Goal: Book appointment/travel/reservation

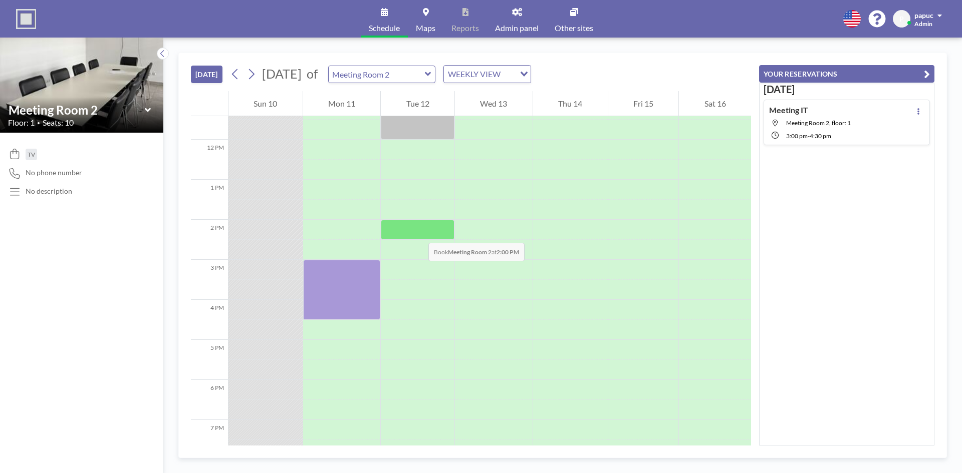
scroll to position [531, 0]
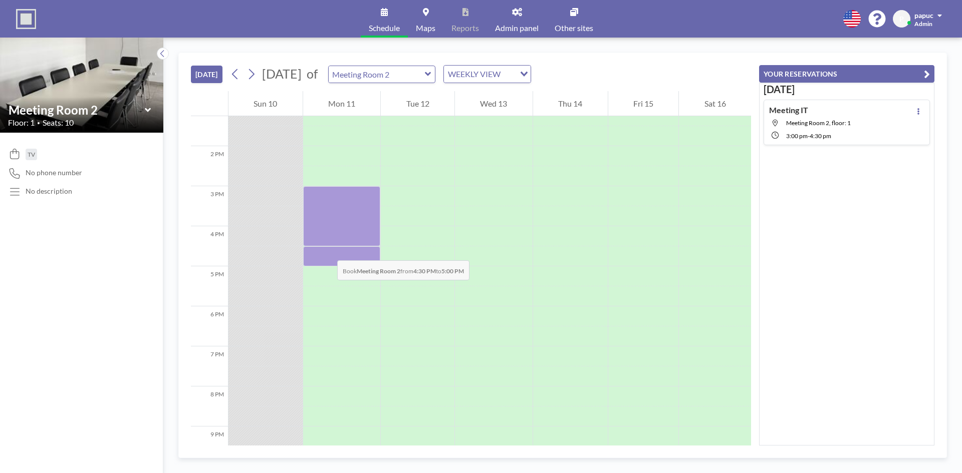
click at [327, 250] on div at bounding box center [342, 256] width 78 height 20
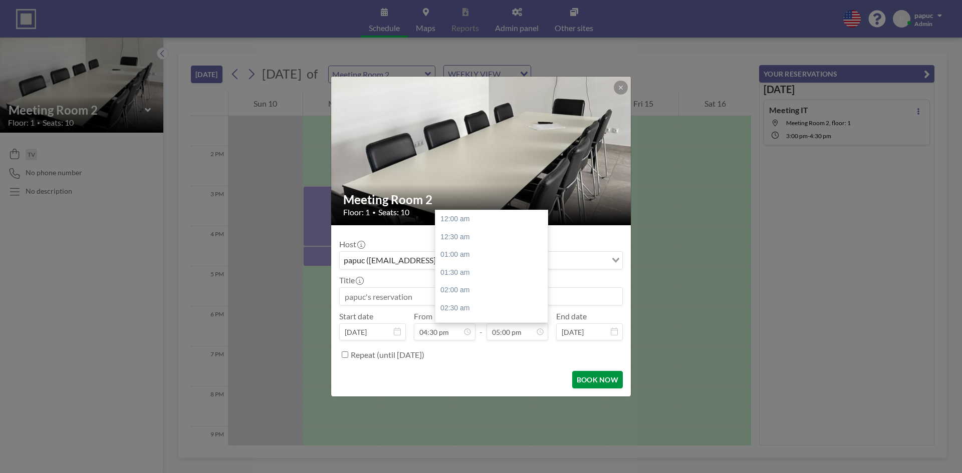
scroll to position [606, 0]
click at [601, 379] on button "BOOK NOW" at bounding box center [597, 380] width 51 height 18
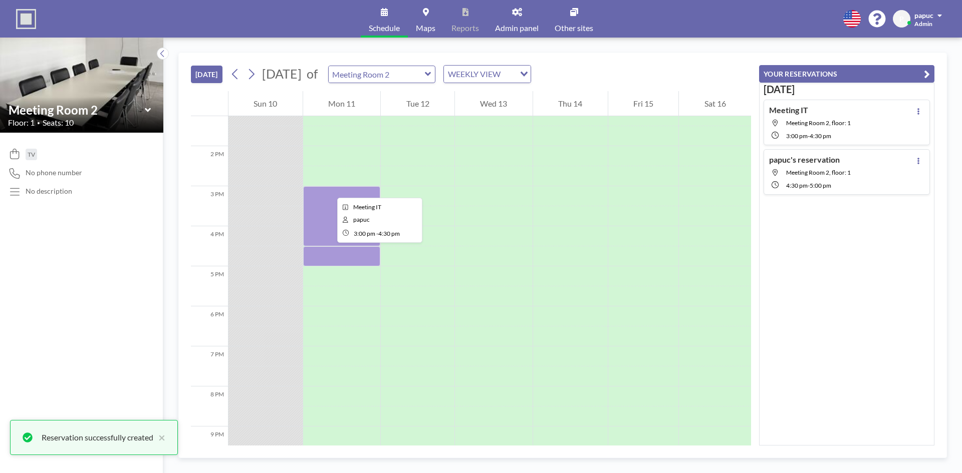
click at [329, 189] on div at bounding box center [342, 216] width 78 height 60
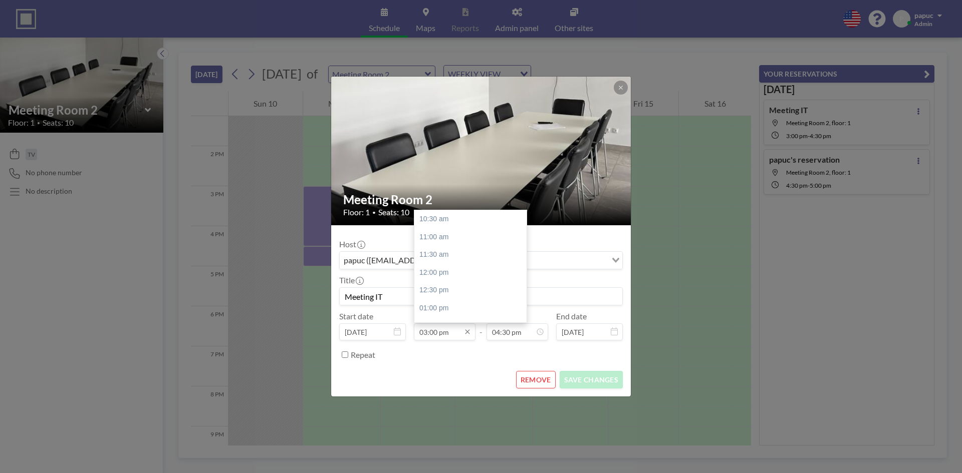
scroll to position [589, 0]
click at [438, 339] on input "03:00 pm" at bounding box center [445, 332] width 62 height 17
click at [434, 239] on div "03:30 pm" at bounding box center [472, 237] width 117 height 18
type input "03:30 pm"
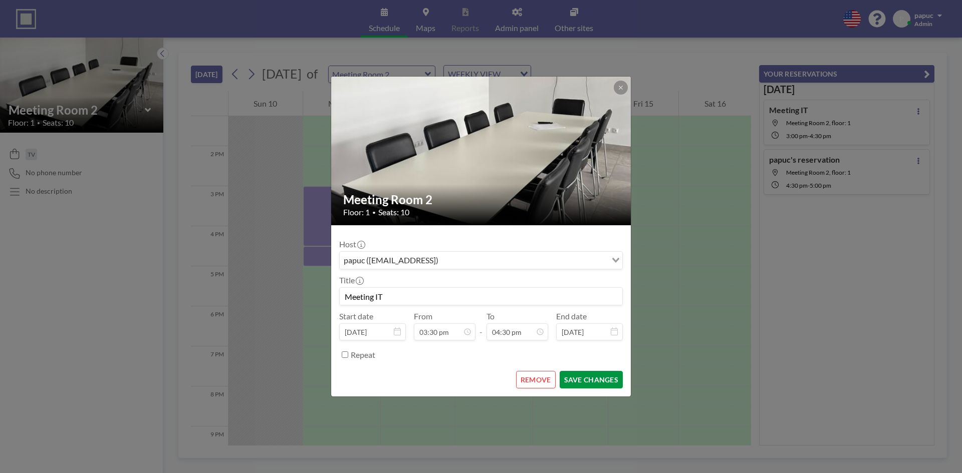
click at [594, 377] on button "SAVE CHANGES" at bounding box center [590, 380] width 63 height 18
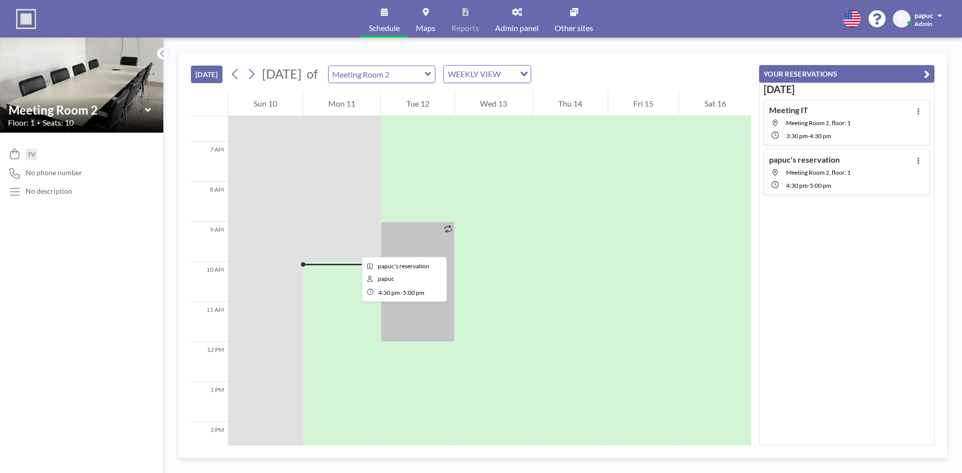
scroll to position [230, 0]
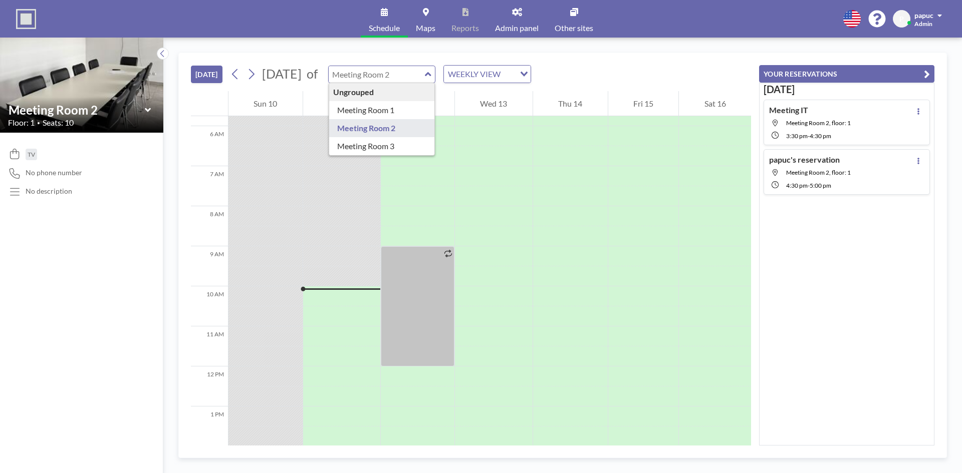
click at [425, 72] on input "text" at bounding box center [377, 74] width 96 height 17
type input "Meeting Room 3"
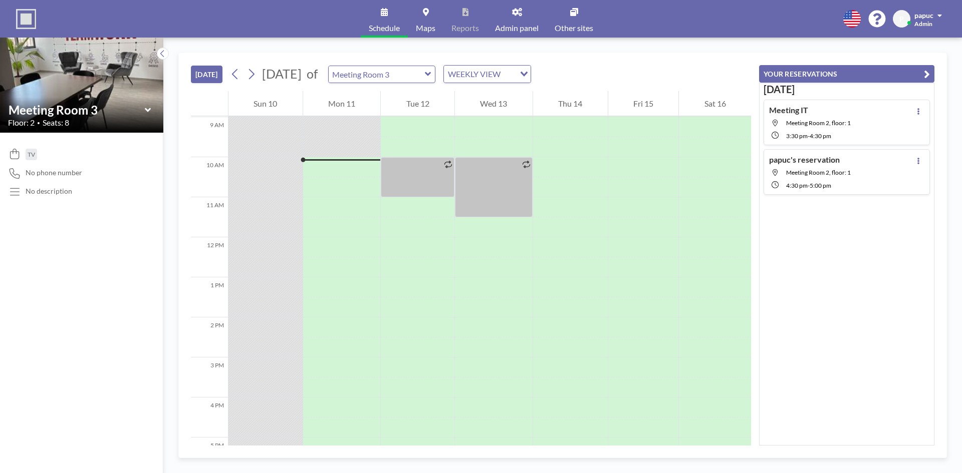
scroll to position [381, 0]
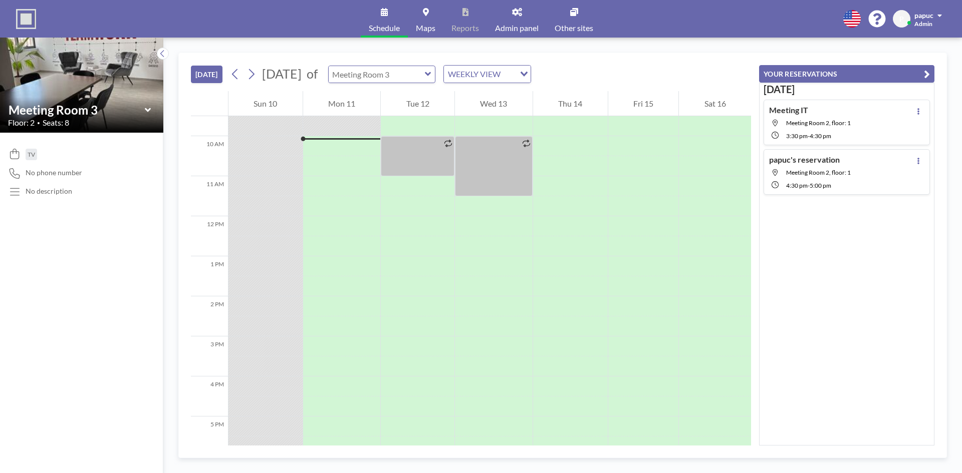
click at [389, 70] on input "text" at bounding box center [377, 74] width 96 height 17
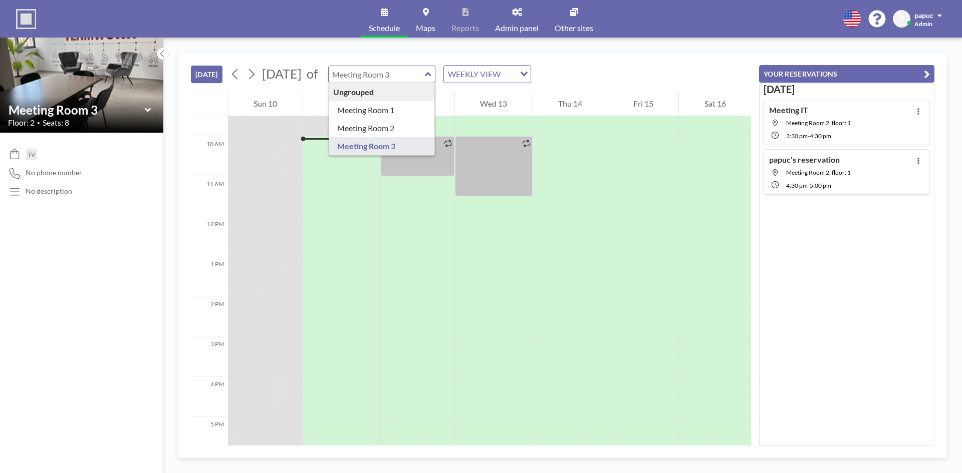
type input "Meeting Room 1"
